Goal: Check status: Check status

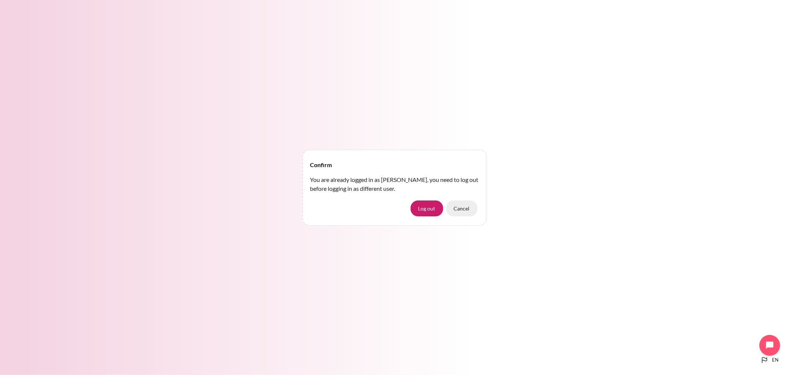
click at [465, 210] on button "Cancel" at bounding box center [461, 208] width 31 height 16
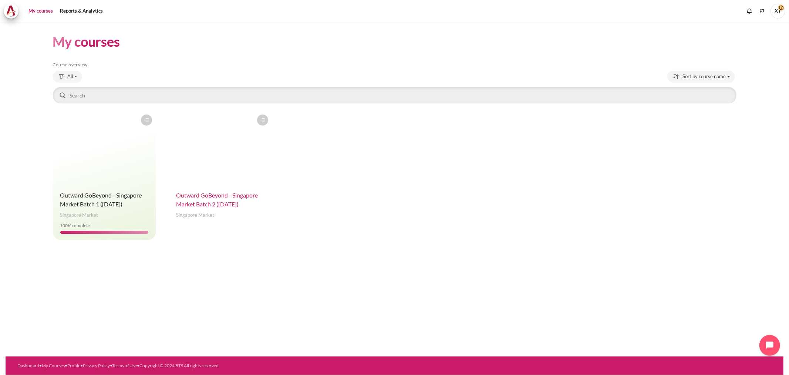
click at [232, 202] on span "Outward GoBeyond - Singapore Market Batch 2 ([DATE])" at bounding box center [218, 199] width 82 height 16
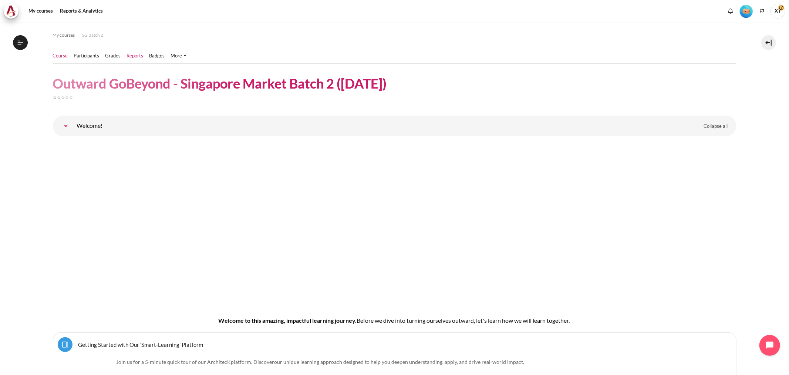
click at [141, 55] on link "Reports" at bounding box center [135, 55] width 17 height 7
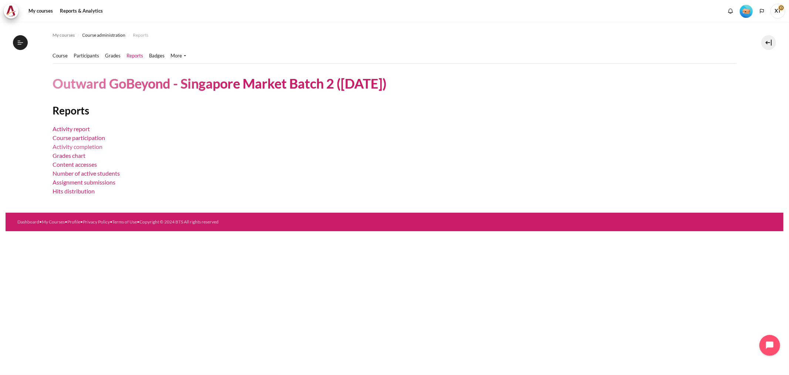
click at [69, 148] on link "Activity completion" at bounding box center [78, 146] width 50 height 7
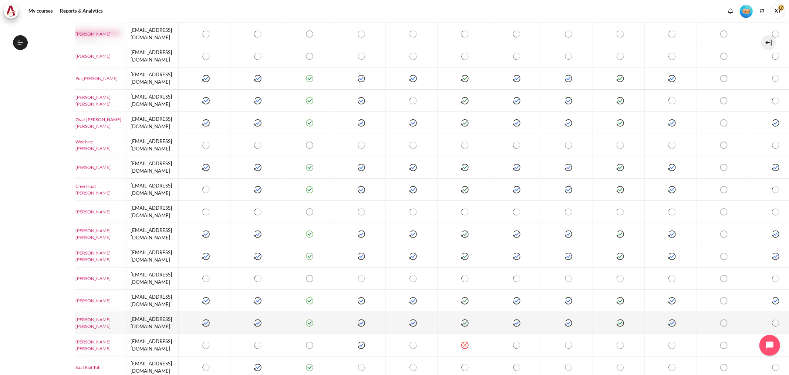
scroll to position [288, 0]
